Goal: Information Seeking & Learning: Learn about a topic

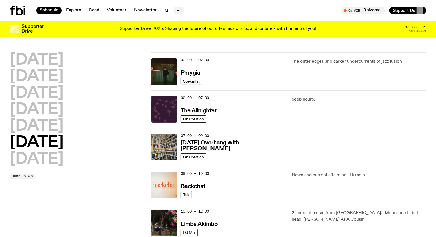
click at [178, 10] on icon "button" at bounding box center [179, 10] width 7 height 7
click at [181, 31] on link "Contact" at bounding box center [179, 32] width 28 height 8
click at [376, 11] on span "Tune in live" at bounding box center [365, 10] width 34 height 4
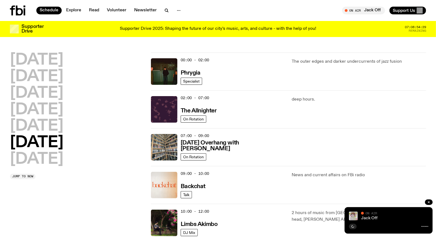
click at [371, 216] on link "Jack Off" at bounding box center [369, 218] width 17 height 4
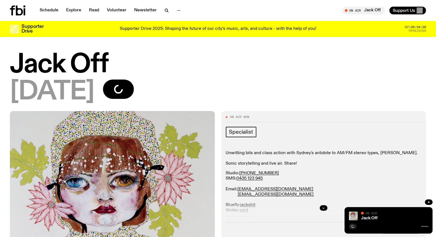
click at [337, 60] on h1 "Jack Off" at bounding box center [218, 64] width 417 height 25
click at [430, 199] on button "button" at bounding box center [429, 202] width 8 height 6
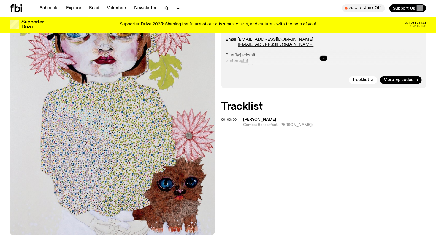
scroll to position [89, 0]
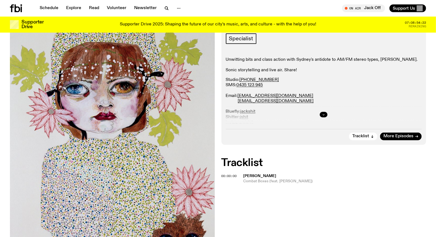
click at [323, 112] on button "button" at bounding box center [324, 115] width 8 height 6
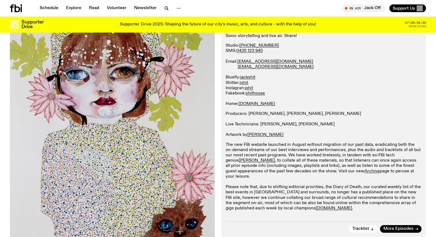
scroll to position [150, 0]
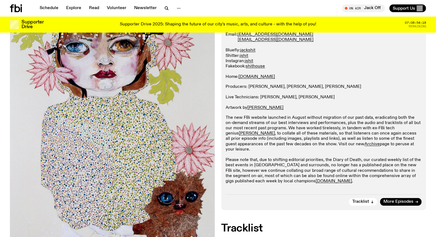
drag, startPoint x: 301, startPoint y: 84, endPoint x: 338, endPoint y: 84, distance: 36.7
click at [338, 84] on p "Producers: [PERSON_NAME], [PERSON_NAME], [PERSON_NAME] Live Technicians: [PERSO…" at bounding box center [324, 97] width 196 height 26
click at [307, 130] on p "The new FBi website launched in August without migration of our past data, erad…" at bounding box center [324, 149] width 196 height 69
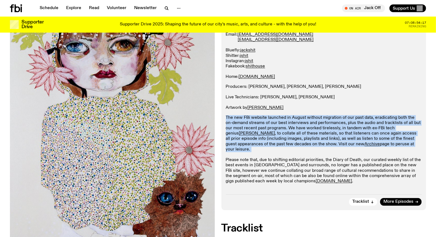
click at [307, 130] on p "The new FBi website launched in August without migration of our past data, erad…" at bounding box center [324, 149] width 196 height 69
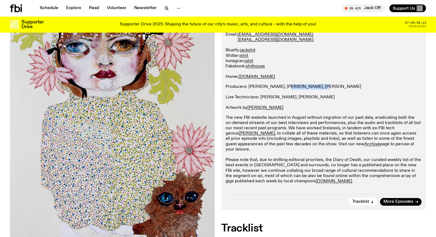
drag, startPoint x: 283, startPoint y: 85, endPoint x: 312, endPoint y: 87, distance: 29.5
click at [312, 87] on p "Producers: Christina McKay, Vincent Perkins, James Vermeesch Live Technicians: …" at bounding box center [324, 97] width 196 height 26
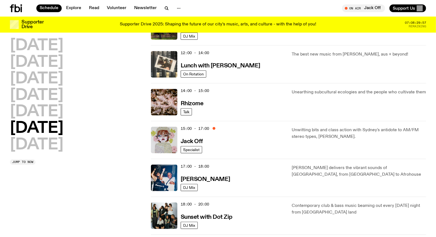
scroll to position [181, 0]
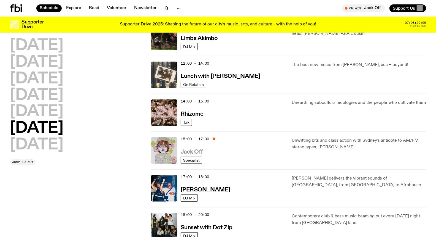
click at [198, 153] on h3 "Jack Off" at bounding box center [192, 152] width 22 height 6
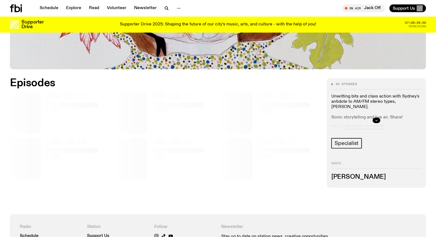
scroll to position [242, 0]
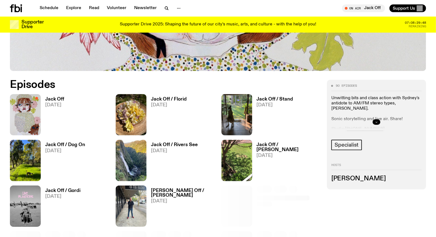
click at [377, 122] on icon "button" at bounding box center [377, 122] width 2 height 1
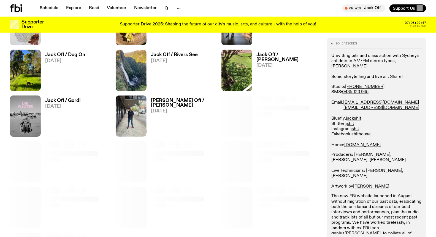
scroll to position [334, 0]
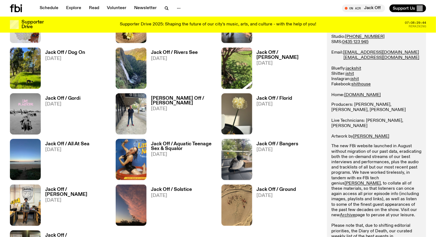
drag, startPoint x: 360, startPoint y: 99, endPoint x: 380, endPoint y: 102, distance: 20.4
click at [380, 102] on p "Producers: [PERSON_NAME], [PERSON_NAME], [PERSON_NAME] Live Technicians: [PERSO…" at bounding box center [377, 120] width 90 height 37
drag, startPoint x: 365, startPoint y: 116, endPoint x: 386, endPoint y: 116, distance: 21.0
click at [386, 116] on p "Producers: [PERSON_NAME], [PERSON_NAME], [PERSON_NAME] Live Technicians: [PERSO…" at bounding box center [377, 120] width 90 height 37
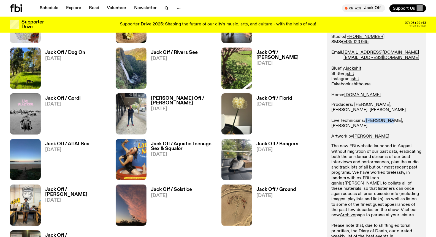
click at [386, 116] on p "Producers: Christina McKay, Vincent Perkins, James Vermeesch Live Technicians: …" at bounding box center [377, 120] width 90 height 37
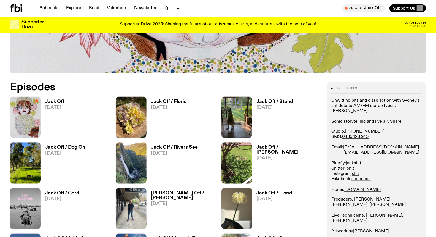
scroll to position [273, 0]
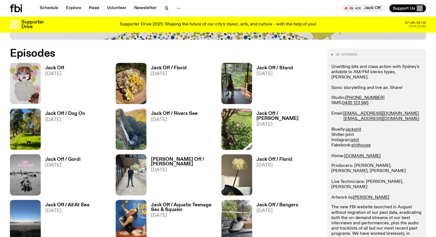
click at [354, 132] on link "jshit" at bounding box center [350, 134] width 8 height 4
click at [373, 154] on link "jackshithouse.com" at bounding box center [363, 156] width 36 height 4
click at [386, 106] on p "Studio: (02) 9030 6945 SMS: 0435 123 945 Email: studio@fbiradio.com jackshit@fb…" at bounding box center [377, 126] width 90 height 63
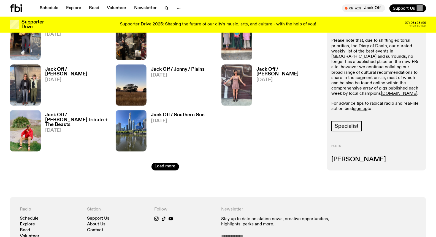
scroll to position [702, 0]
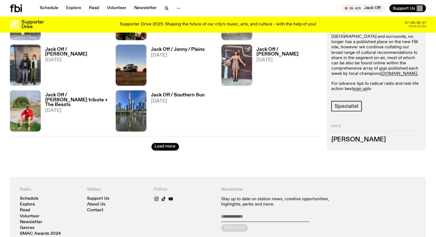
click at [337, 125] on h2 "Hosts" at bounding box center [377, 127] width 90 height 7
click at [367, 142] on h3 "Jack Shit" at bounding box center [377, 139] width 90 height 6
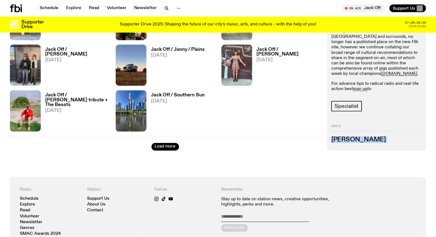
click at [366, 141] on h3 "Jack Shit" at bounding box center [377, 139] width 90 height 6
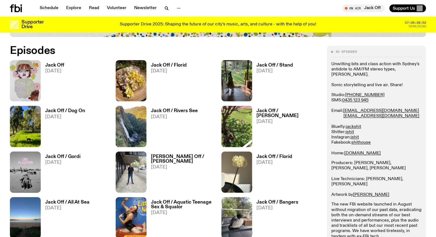
scroll to position [273, 0]
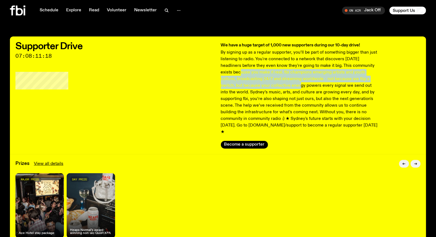
drag, startPoint x: 231, startPoint y: 73, endPoint x: 268, endPoint y: 88, distance: 39.8
click at [268, 88] on p "By signing up as a regular supporter, you’ll be part of something bigger than j…" at bounding box center [300, 92] width 159 height 86
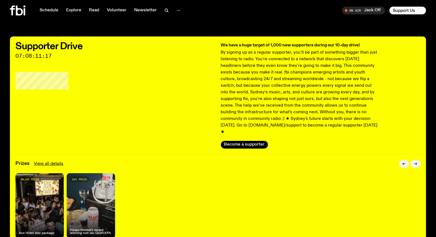
click at [261, 82] on p "By signing up as a regular supporter, you’ll be part of something bigger than j…" at bounding box center [300, 92] width 159 height 86
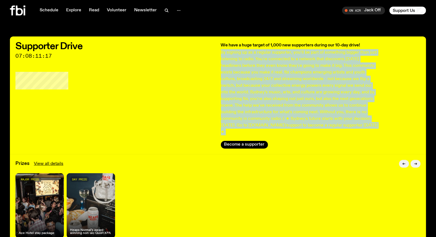
click at [261, 82] on p "By signing up as a regular supporter, you’ll be part of something bigger than j…" at bounding box center [300, 92] width 159 height 86
click at [263, 79] on p "By signing up as a regular supporter, you’ll be part of something bigger than j…" at bounding box center [300, 92] width 159 height 86
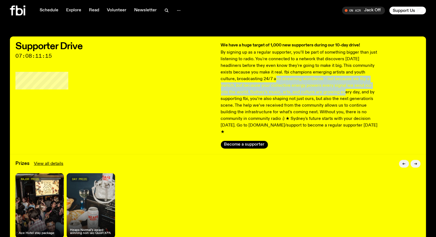
drag, startPoint x: 252, startPoint y: 82, endPoint x: 307, endPoint y: 90, distance: 55.5
click at [307, 90] on p "By signing up as a regular supporter, you’ll be part of something bigger than j…" at bounding box center [300, 92] width 159 height 86
click at [307, 92] on p "By signing up as a regular supporter, you’ll be part of something bigger than j…" at bounding box center [300, 92] width 159 height 86
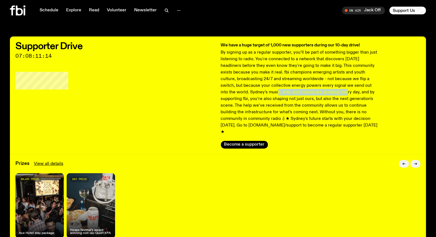
drag, startPoint x: 307, startPoint y: 93, endPoint x: 236, endPoint y: 87, distance: 71.1
click at [238, 90] on p "By signing up as a regular supporter, you’ll be part of something bigger than j…" at bounding box center [300, 92] width 159 height 86
click at [235, 86] on p "By signing up as a regular supporter, you’ll be part of something bigger than j…" at bounding box center [300, 92] width 159 height 86
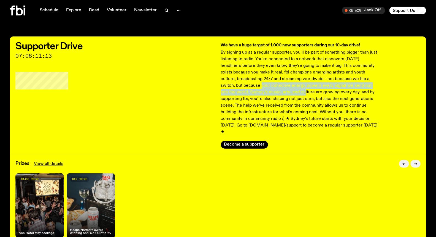
drag, startPoint x: 230, startPoint y: 84, endPoint x: 269, endPoint y: 90, distance: 39.0
click at [269, 90] on p "By signing up as a regular supporter, you’ll be part of something bigger than j…" at bounding box center [300, 92] width 159 height 86
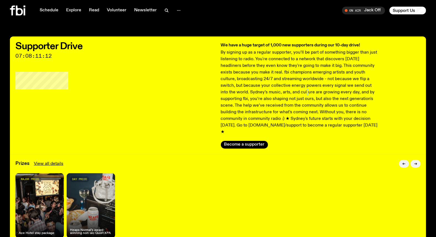
click at [269, 90] on p "By signing up as a regular supporter, you’ll be part of something bigger than j…" at bounding box center [300, 92] width 159 height 86
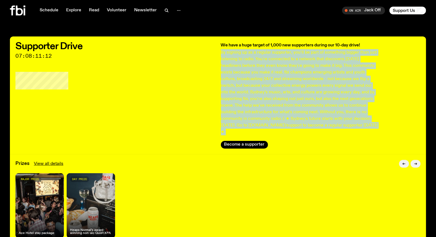
click at [269, 90] on p "By signing up as a regular supporter, you’ll be part of something bigger than j…" at bounding box center [300, 92] width 159 height 86
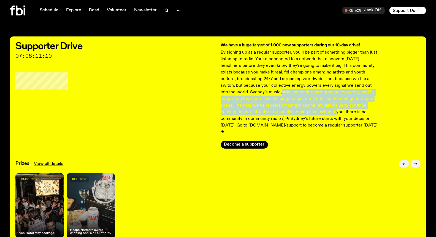
drag, startPoint x: 245, startPoint y: 90, endPoint x: 303, endPoint y: 114, distance: 62.9
click at [303, 114] on p "By signing up as a regular supporter, you’ll be part of something bigger than j…" at bounding box center [300, 92] width 159 height 86
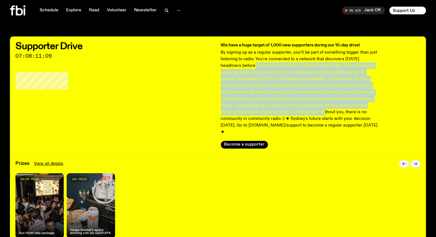
drag, startPoint x: 294, startPoint y: 111, endPoint x: 247, endPoint y: 66, distance: 65.1
click at [247, 66] on p "By signing up as a regular supporter, you’ll be part of something bigger than j…" at bounding box center [300, 92] width 159 height 86
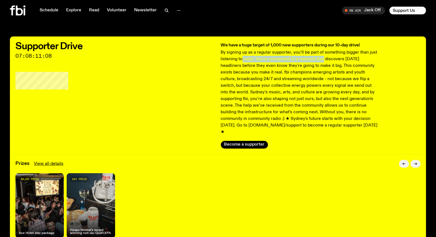
drag, startPoint x: 242, startPoint y: 59, endPoint x: 321, endPoint y: 62, distance: 79.7
click at [321, 62] on p "By signing up as a regular supporter, you’ll be part of something bigger than j…" at bounding box center [300, 92] width 159 height 86
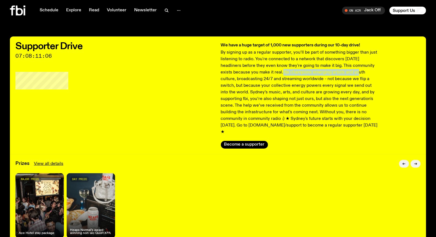
drag, startPoint x: 276, startPoint y: 71, endPoint x: 347, endPoint y: 72, distance: 71.4
click at [347, 72] on p "By signing up as a regular supporter, you’ll be part of something bigger than j…" at bounding box center [300, 92] width 159 height 86
drag, startPoint x: 323, startPoint y: 72, endPoint x: 369, endPoint y: 73, distance: 46.0
click at [369, 73] on p "By signing up as a regular supporter, you’ll be part of something bigger than j…" at bounding box center [300, 92] width 159 height 86
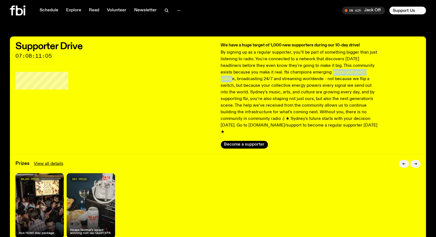
click at [369, 73] on p "By signing up as a regular supporter, you’ll be part of something bigger than j…" at bounding box center [300, 92] width 159 height 86
